Goal: Find specific page/section: Find specific page/section

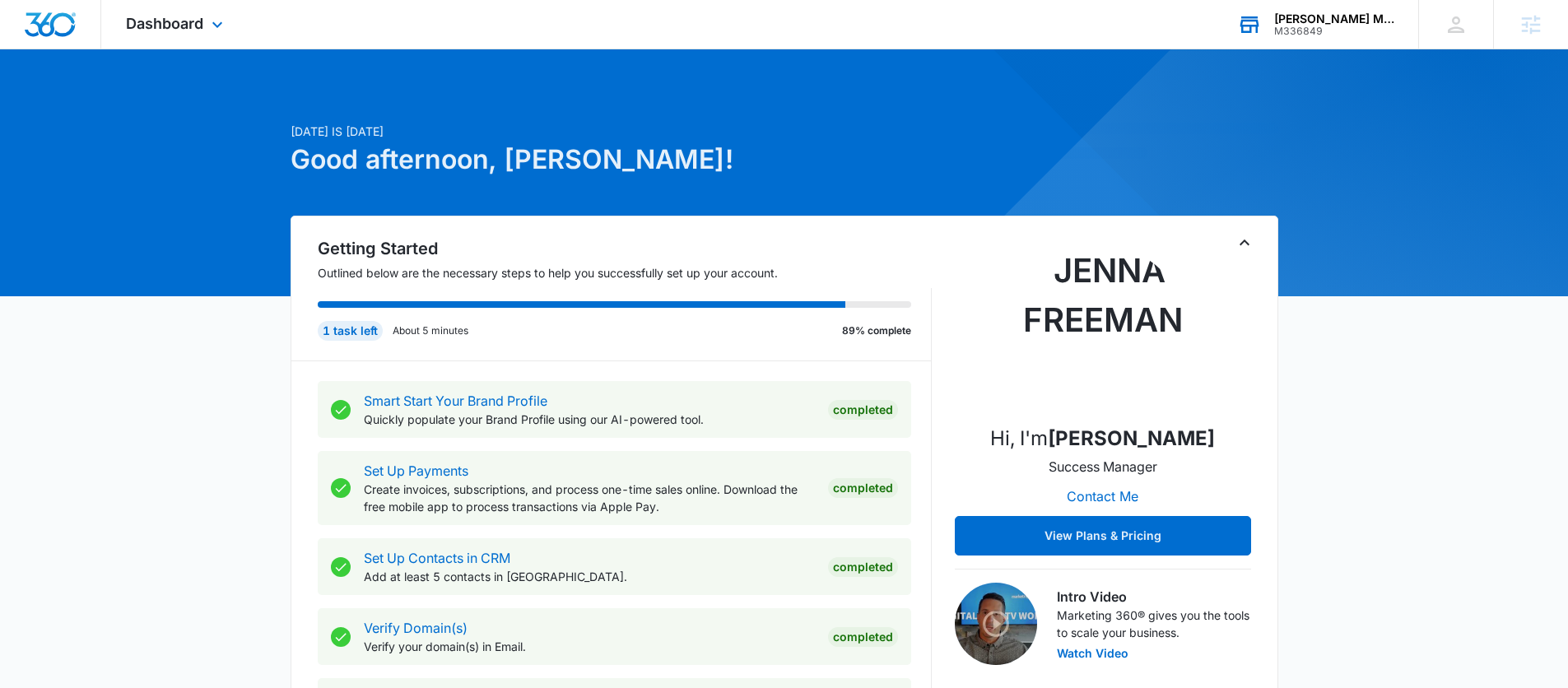
click at [1341, 2] on div "[PERSON_NAME] Miami M336849 Your Accounts View All" at bounding box center [1315, 24] width 206 height 49
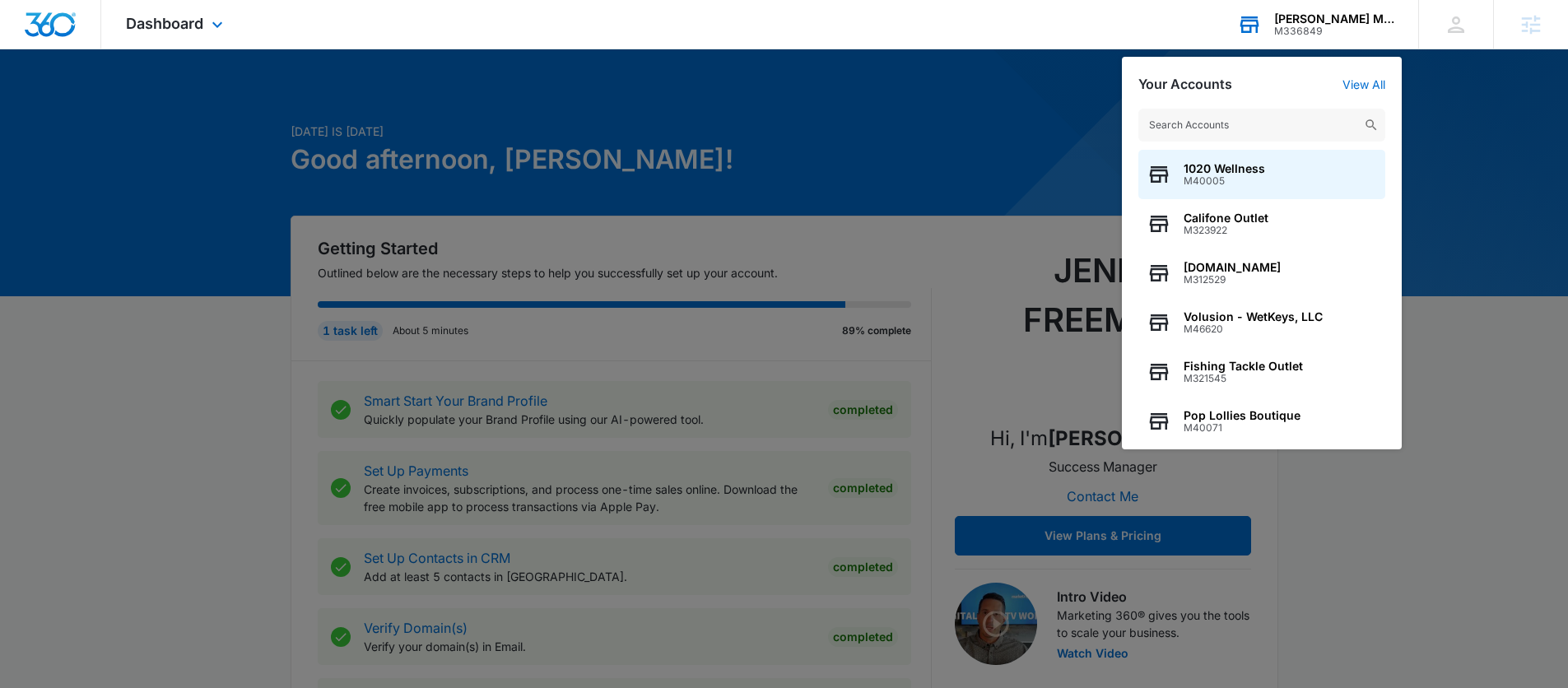
click at [1226, 123] on input "text" at bounding box center [1261, 125] width 247 height 33
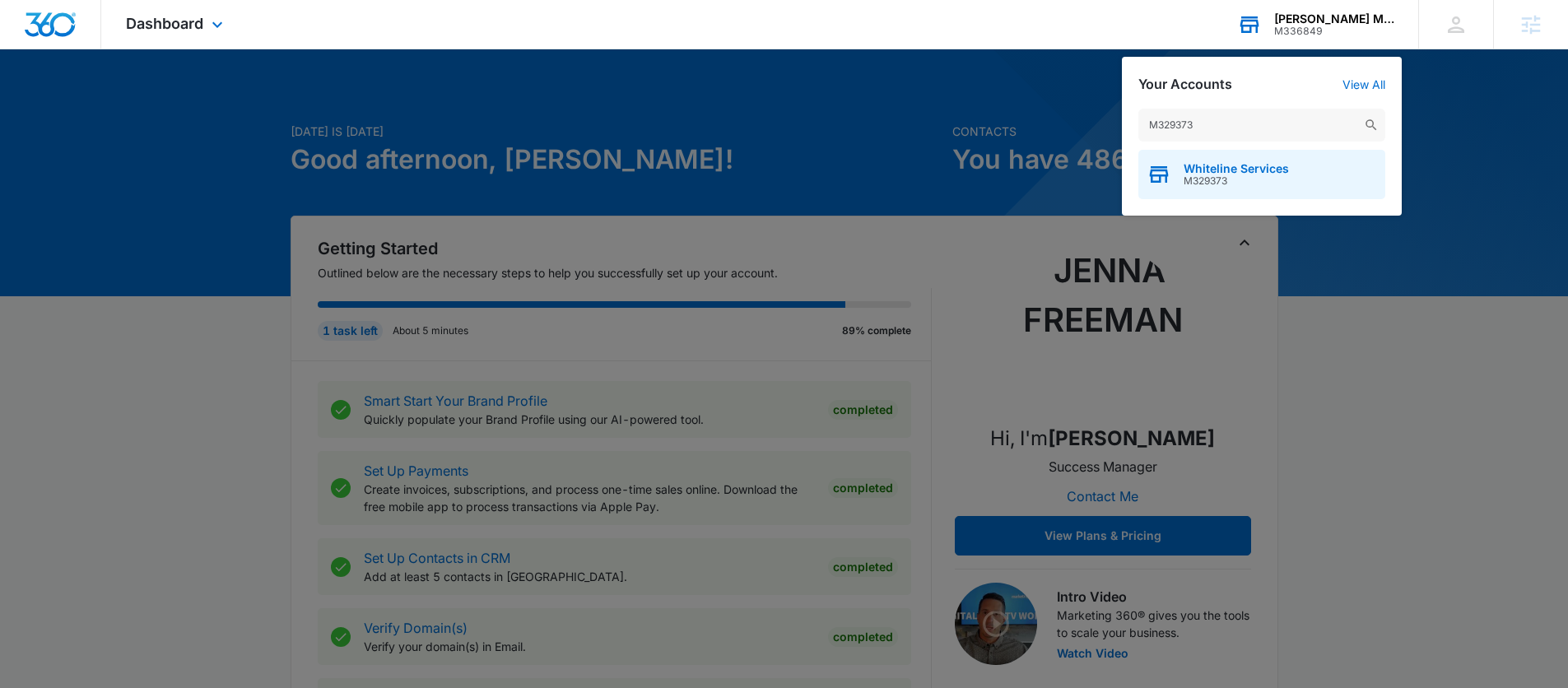
type input "M329373"
click at [1235, 169] on span "Whiteline Services" at bounding box center [1236, 168] width 106 height 13
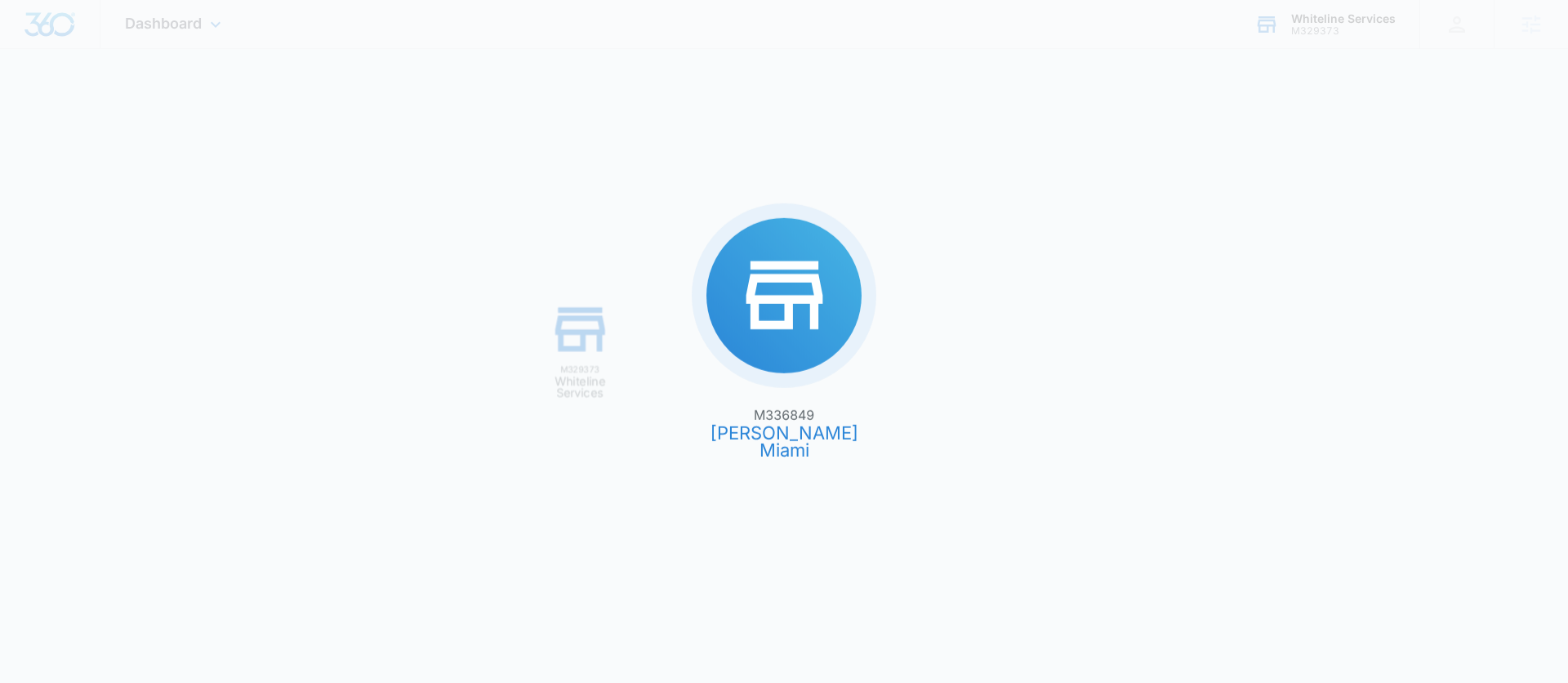
click at [1226, 167] on div "M336849 [PERSON_NAME] Miami M329373 Whiteline Services" at bounding box center [784, 342] width 1568 height 683
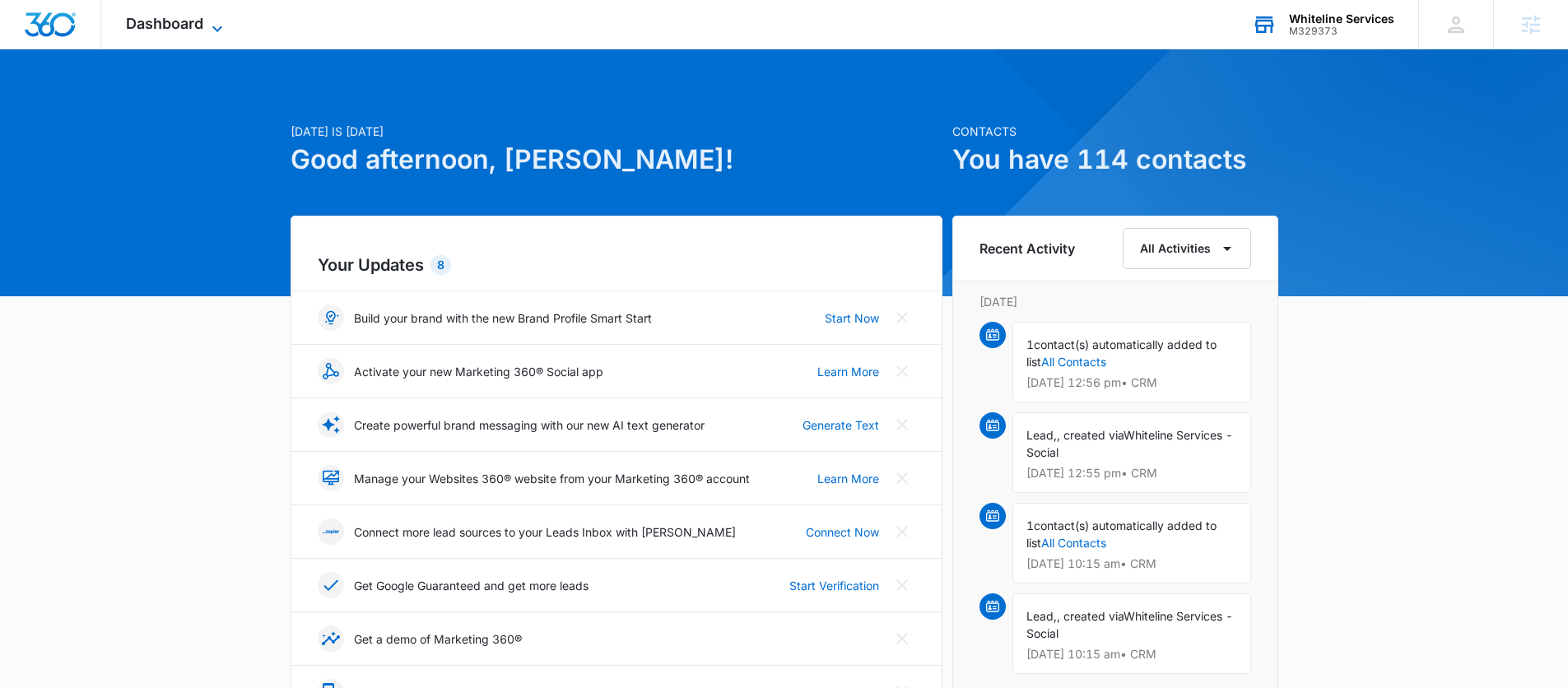
click at [158, 17] on span "Dashboard" at bounding box center [164, 23] width 78 height 17
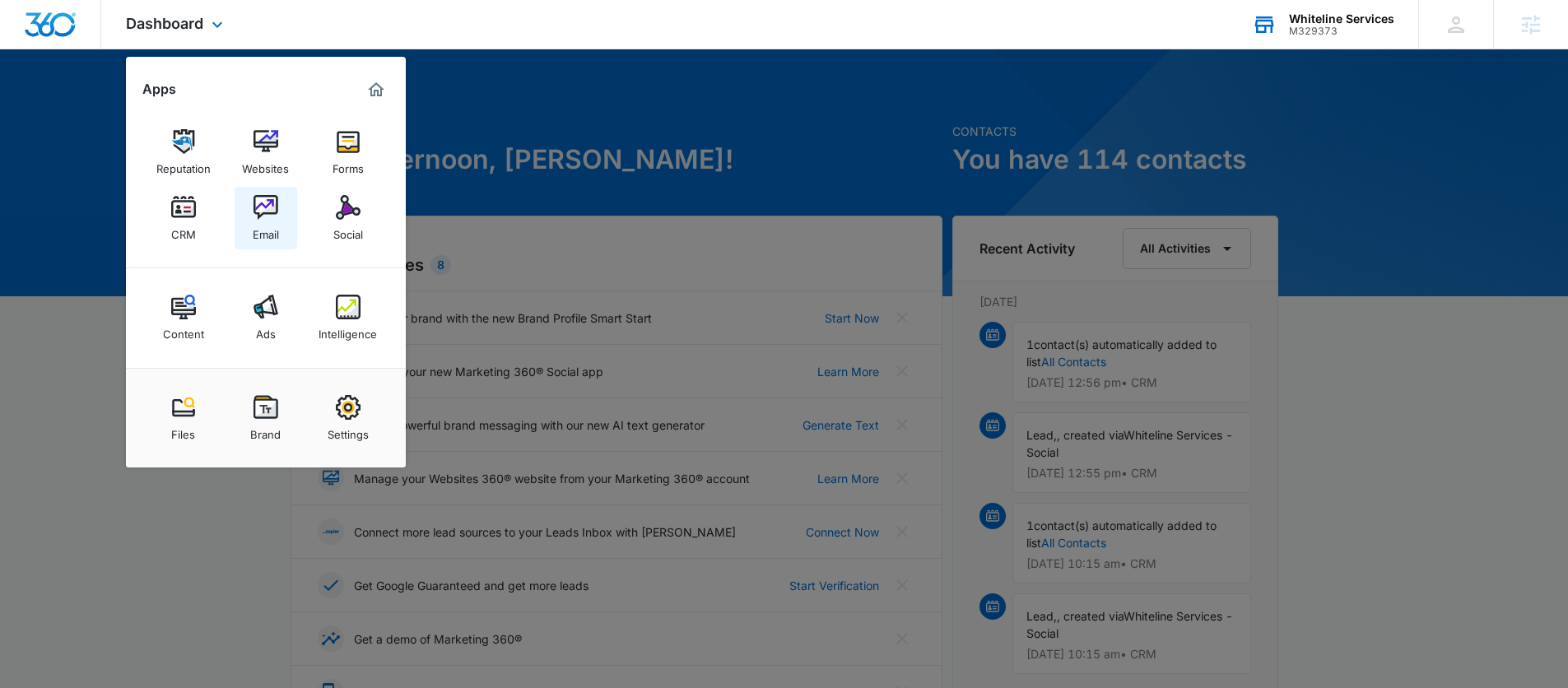
click at [259, 209] on img at bounding box center [266, 207] width 25 height 25
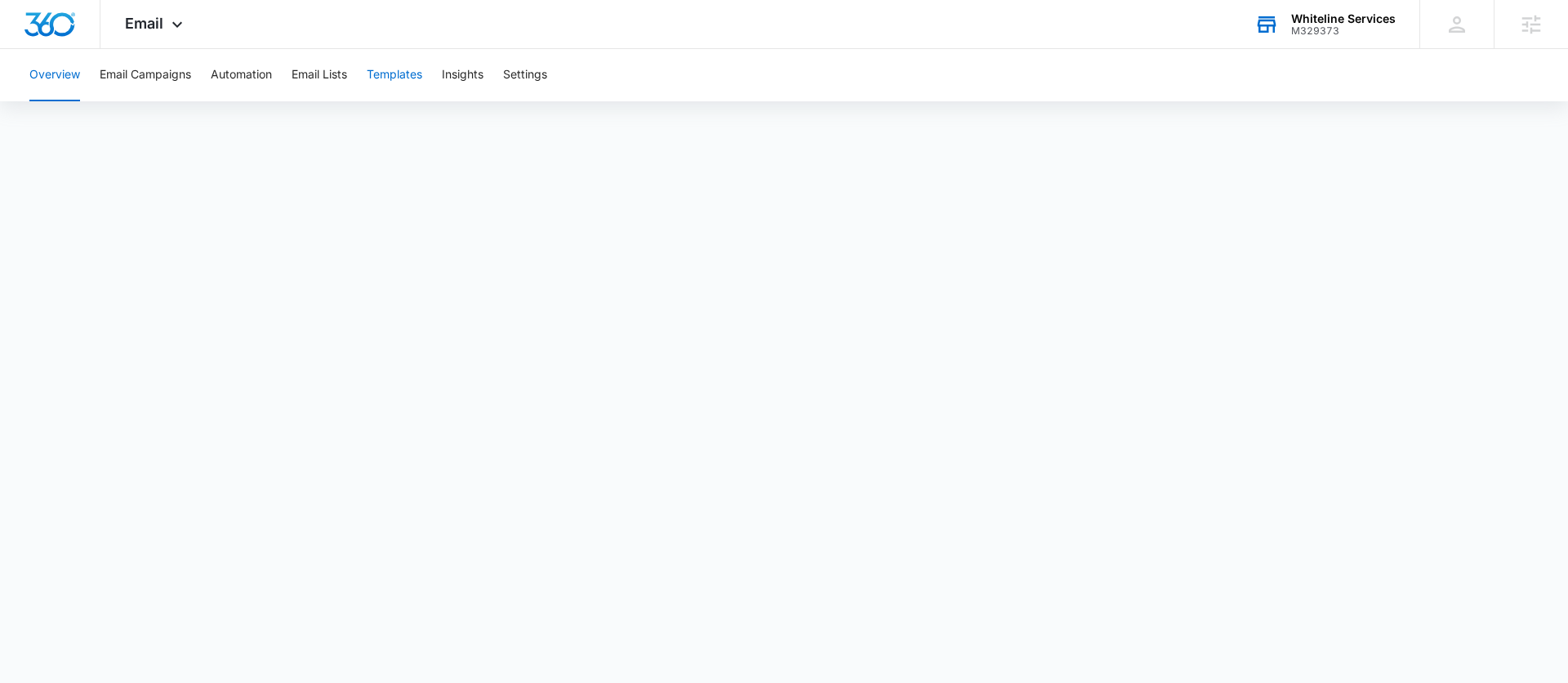
click at [380, 80] on button "Templates" at bounding box center [395, 75] width 56 height 52
